Goal: Task Accomplishment & Management: Use online tool/utility

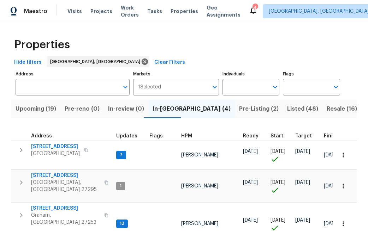
scroll to position [55, 0]
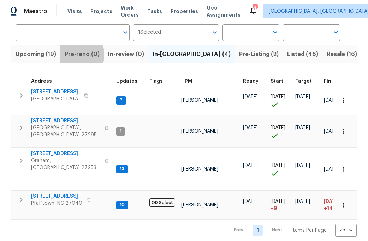
click at [79, 55] on span "Pre-reno (0)" at bounding box center [82, 54] width 35 height 10
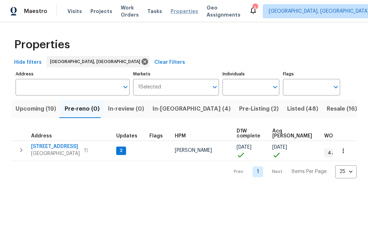
click at [184, 12] on span "Properties" at bounding box center [184, 11] width 28 height 7
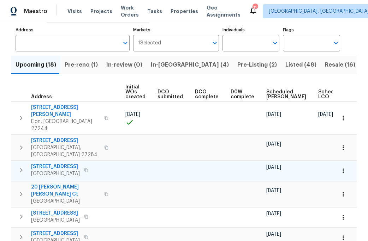
scroll to position [29, 0]
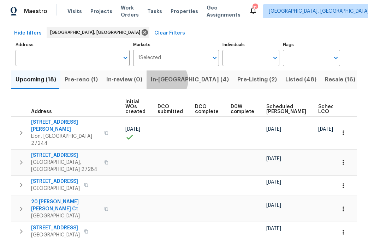
click at [162, 80] on span "In-[GEOGRAPHIC_DATA] (4)" at bounding box center [190, 80] width 78 height 10
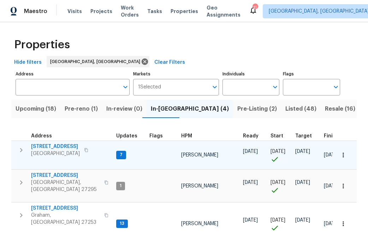
click at [61, 149] on span "[STREET_ADDRESS]" at bounding box center [55, 146] width 49 height 7
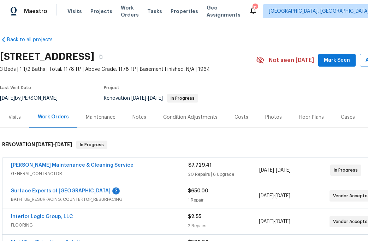
scroll to position [11, 0]
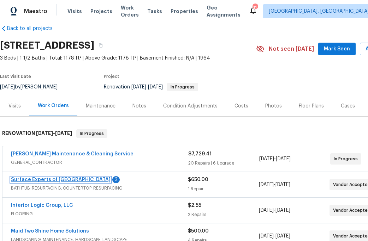
click at [59, 181] on link "Surface Experts of Winston-Salem" at bounding box center [61, 180] width 100 height 5
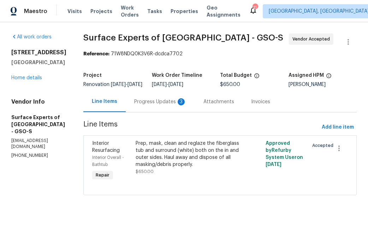
click at [161, 106] on div "Progress Updates 3" at bounding box center [160, 101] width 52 height 7
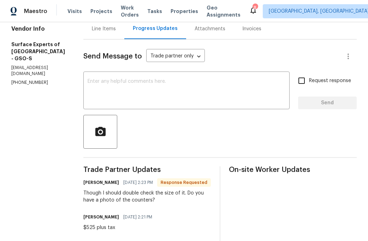
scroll to position [71, 0]
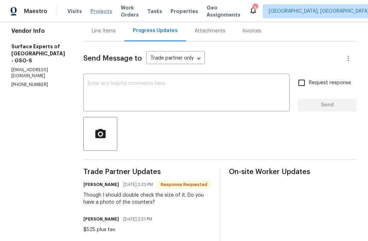
click at [99, 13] on span "Projects" at bounding box center [101, 11] width 22 height 7
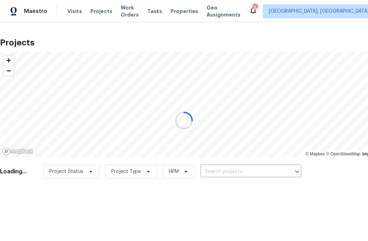
click at [184, 13] on div at bounding box center [184, 120] width 368 height 241
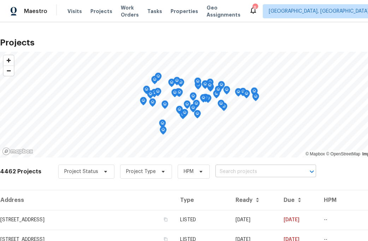
click at [235, 177] on input "text" at bounding box center [255, 172] width 81 height 11
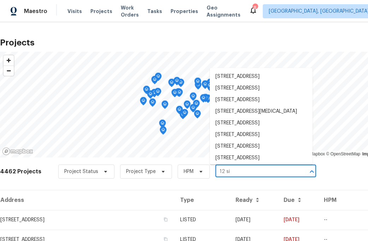
type input "12 sil"
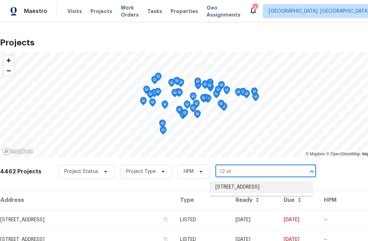
click at [251, 191] on li "12 Silverbrook Ct, Mc Leansville, NC 27301" at bounding box center [261, 188] width 103 height 12
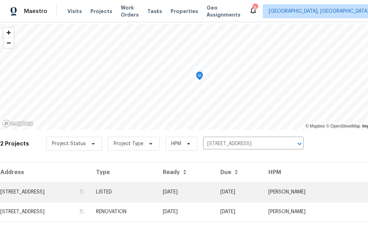
scroll to position [31, 0]
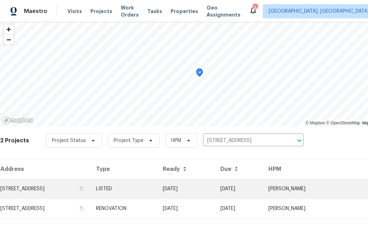
click at [70, 196] on td "12 Silverbrook Ct, Mc Leansville, NC 27301" at bounding box center [45, 189] width 90 height 20
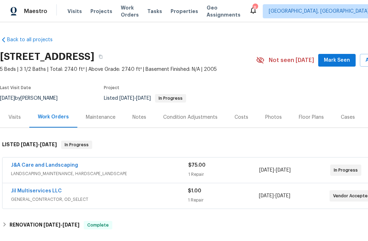
click at [50, 197] on span "GENERAL_CONTRACTOR, OD_SELECT" at bounding box center [99, 199] width 177 height 7
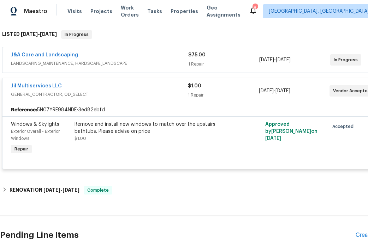
scroll to position [113, 0]
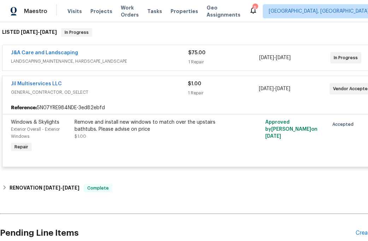
click at [118, 127] on div "Remove and install new windows to match over the upstairs bathtubs. Please advi…" at bounding box center [151, 126] width 155 height 14
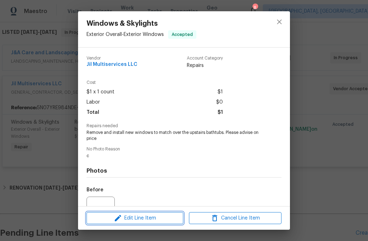
click at [122, 216] on span "Edit Line Item" at bounding box center [135, 218] width 92 height 9
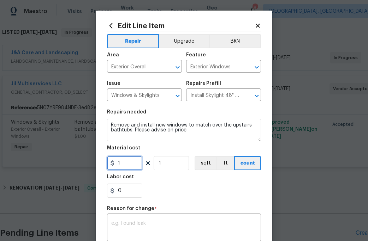
click at [127, 163] on input "1" at bounding box center [124, 163] width 35 height 14
type input "750"
click at [166, 164] on input "1" at bounding box center [171, 163] width 35 height 14
type input "2"
click at [169, 182] on div "Labor cost" at bounding box center [184, 179] width 154 height 9
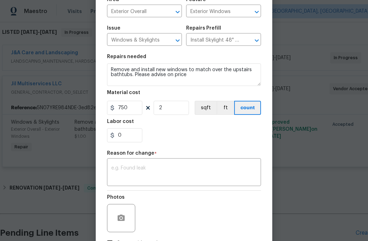
scroll to position [75, 0]
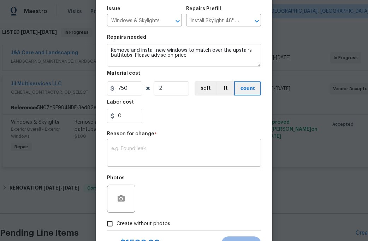
click at [127, 146] on textarea at bounding box center [183, 153] width 145 height 15
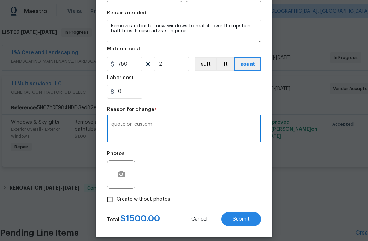
scroll to position [107, 0]
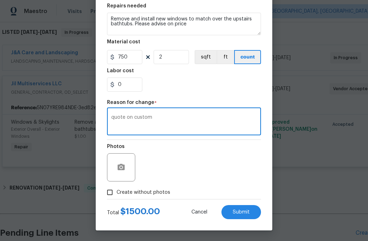
type textarea "quote on custom"
click at [110, 194] on input "Create without photos" at bounding box center [109, 192] width 13 height 13
checkbox input "true"
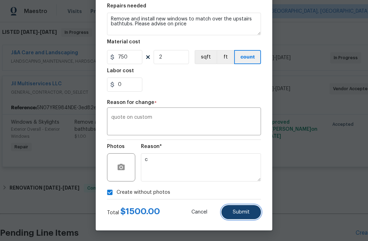
click at [233, 210] on button "Submit" at bounding box center [241, 212] width 40 height 14
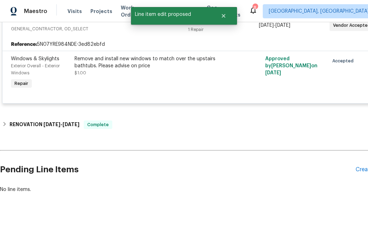
scroll to position [164, 0]
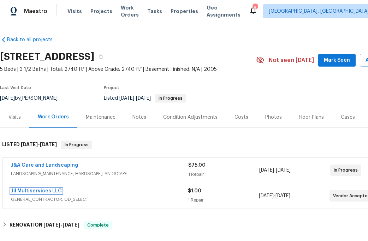
click at [49, 191] on link "Jil Multiservices LLC" at bounding box center [36, 191] width 51 height 5
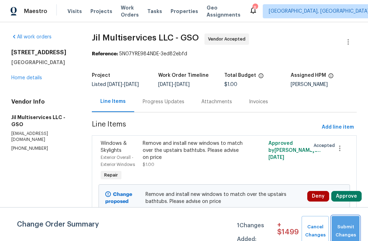
click at [345, 227] on span "Submit Changes" at bounding box center [345, 231] width 21 height 16
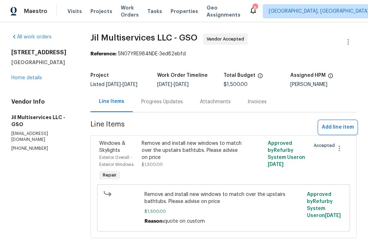
click at [333, 131] on span "Add line item" at bounding box center [338, 127] width 32 height 9
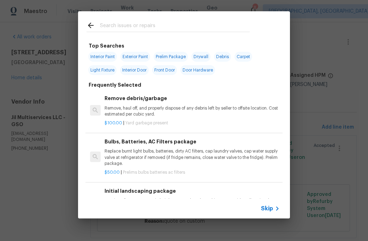
click at [117, 25] on input "text" at bounding box center [175, 26] width 150 height 11
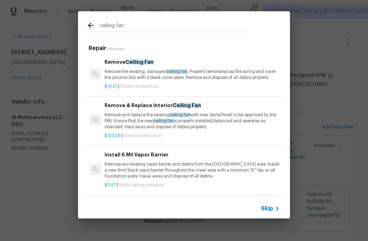
type input "ceiling fan"
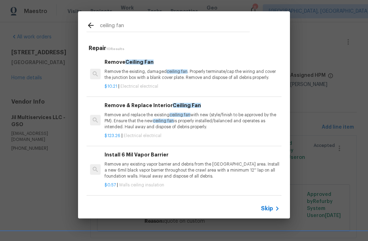
click at [143, 119] on p "Remove and replace the existing ceiling fan with new (style/finish to be approv…" at bounding box center [191, 121] width 175 height 18
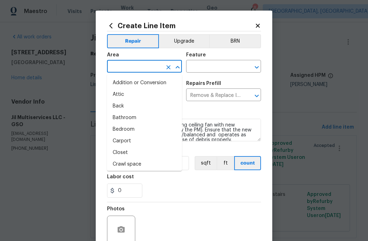
click at [128, 66] on input "text" at bounding box center [134, 67] width 55 height 11
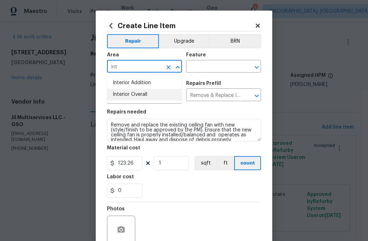
click at [129, 98] on li "Interior Overall" at bounding box center [144, 95] width 75 height 12
type input "Interior Overall"
click at [203, 71] on input "text" at bounding box center [213, 67] width 55 height 11
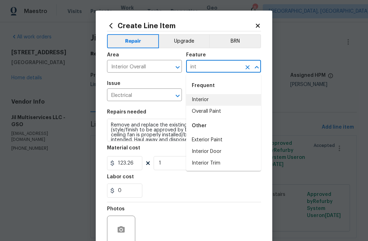
click at [203, 102] on li "Interior" at bounding box center [223, 100] width 75 height 12
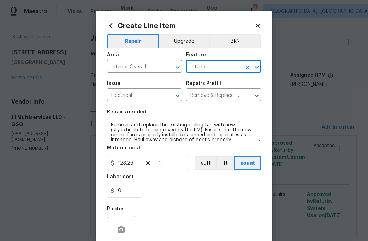
type input "Interior"
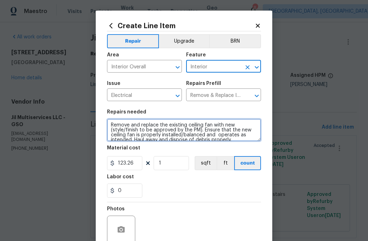
click at [112, 123] on textarea "Remove and replace the existing ceiling fan with new (style/finish to be approv…" at bounding box center [184, 130] width 154 height 23
click at [112, 122] on textarea "Remove and replace the existing ceiling fan with new (style/finish to be approv…" at bounding box center [184, 130] width 154 height 23
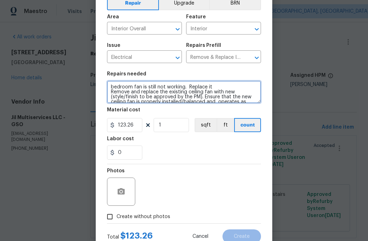
scroll to position [49, 0]
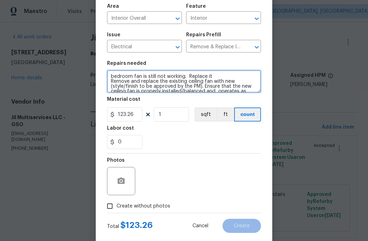
type textarea "bedroom fan is still not working. Replace it Remove and replace the existing ce…"
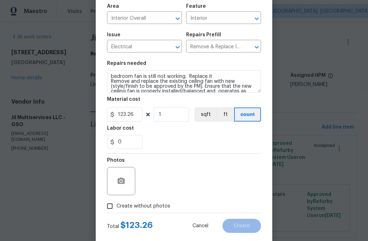
click at [115, 202] on input "Create without photos" at bounding box center [109, 206] width 13 height 13
checkbox input "true"
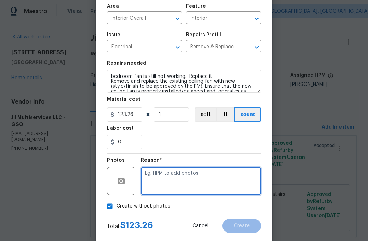
click at [149, 193] on textarea at bounding box center [201, 181] width 120 height 28
type textarea "c"
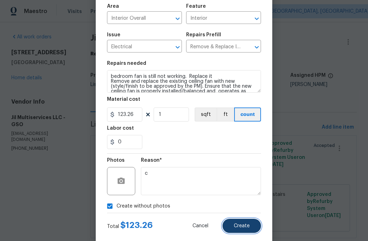
click at [245, 224] on span "Create" at bounding box center [242, 226] width 16 height 5
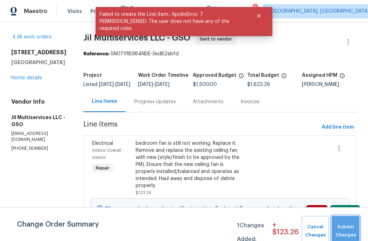
click at [347, 230] on span "Submit Changes" at bounding box center [345, 231] width 21 height 16
